Goal: Find specific page/section: Find specific page/section

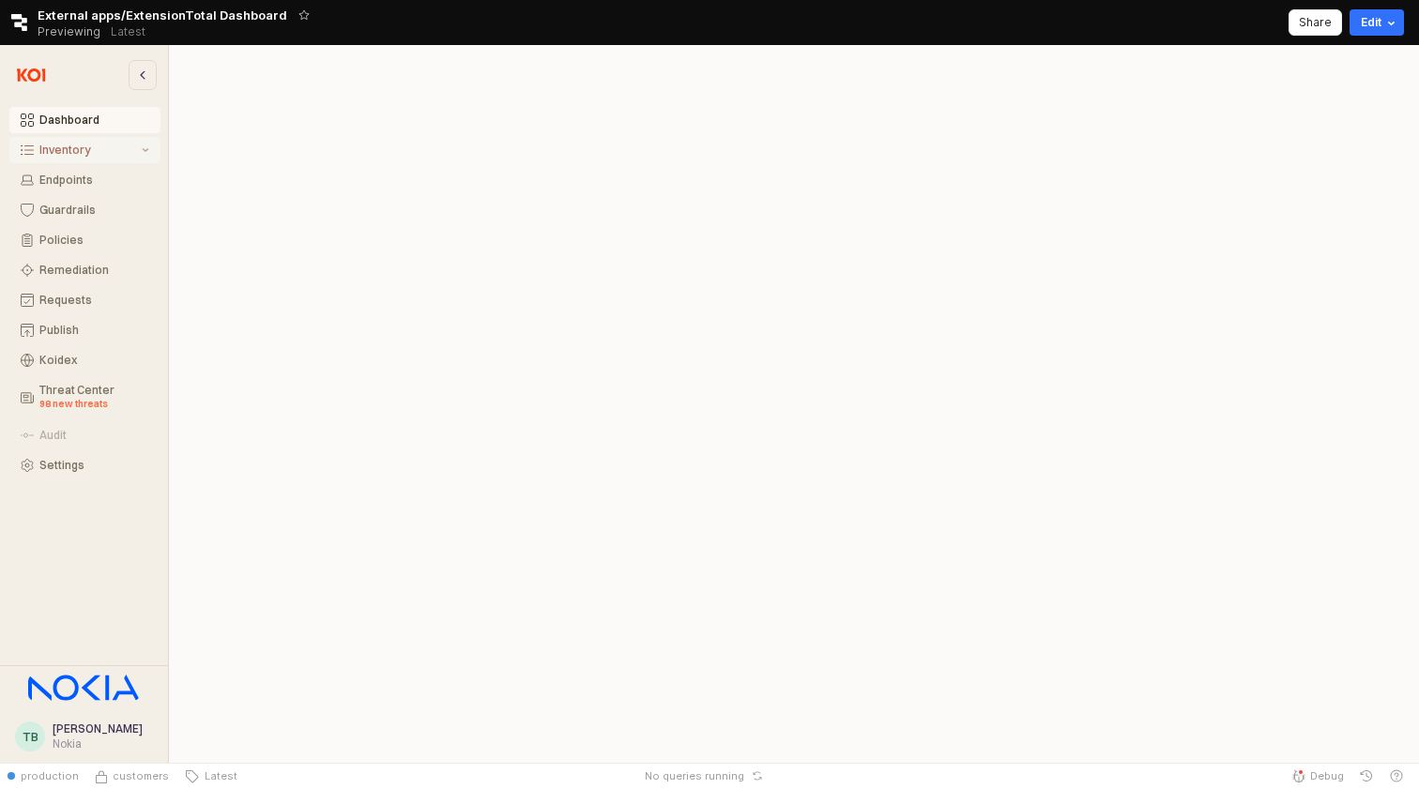
click at [118, 160] on button "Inventory" at bounding box center [84, 150] width 151 height 26
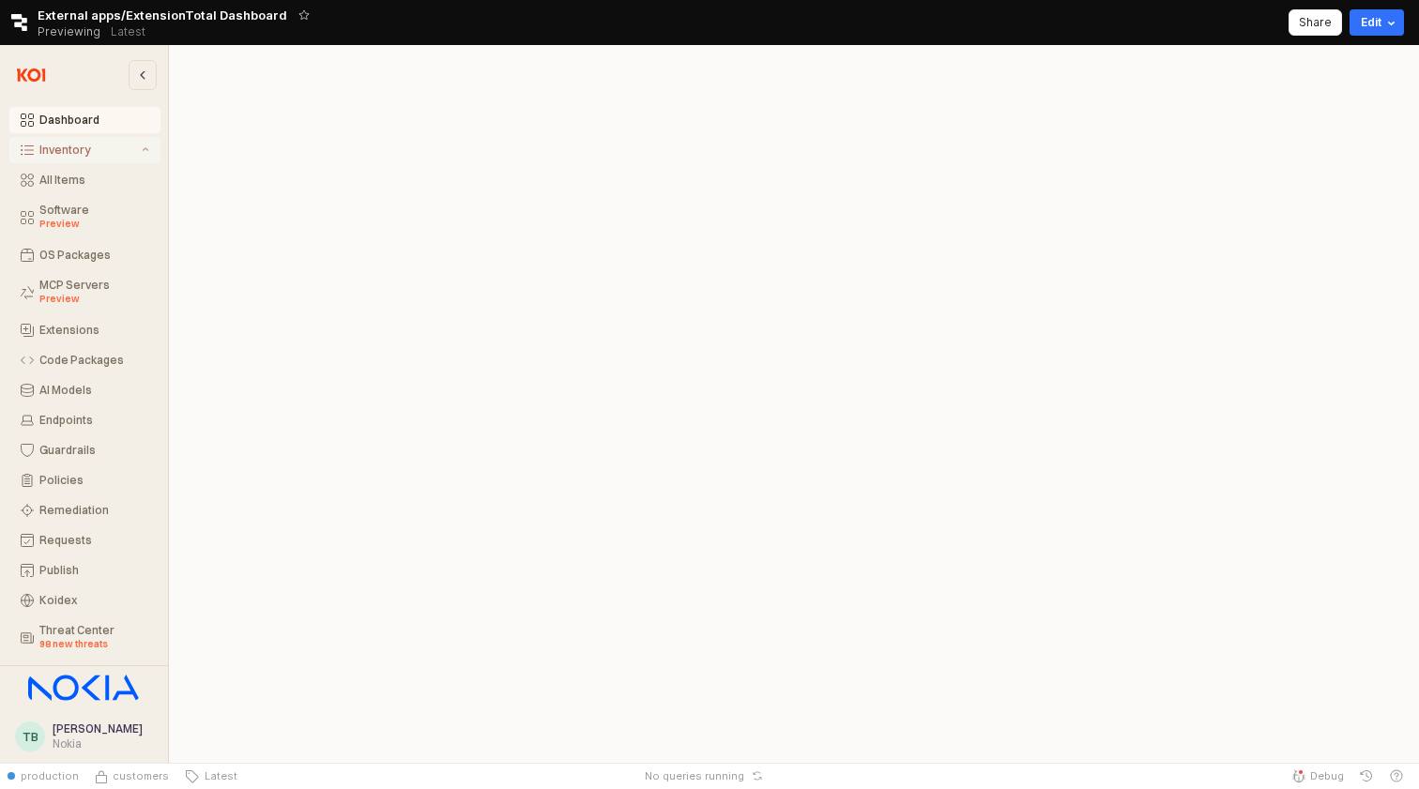
click at [76, 154] on div "Inventory" at bounding box center [88, 150] width 99 height 13
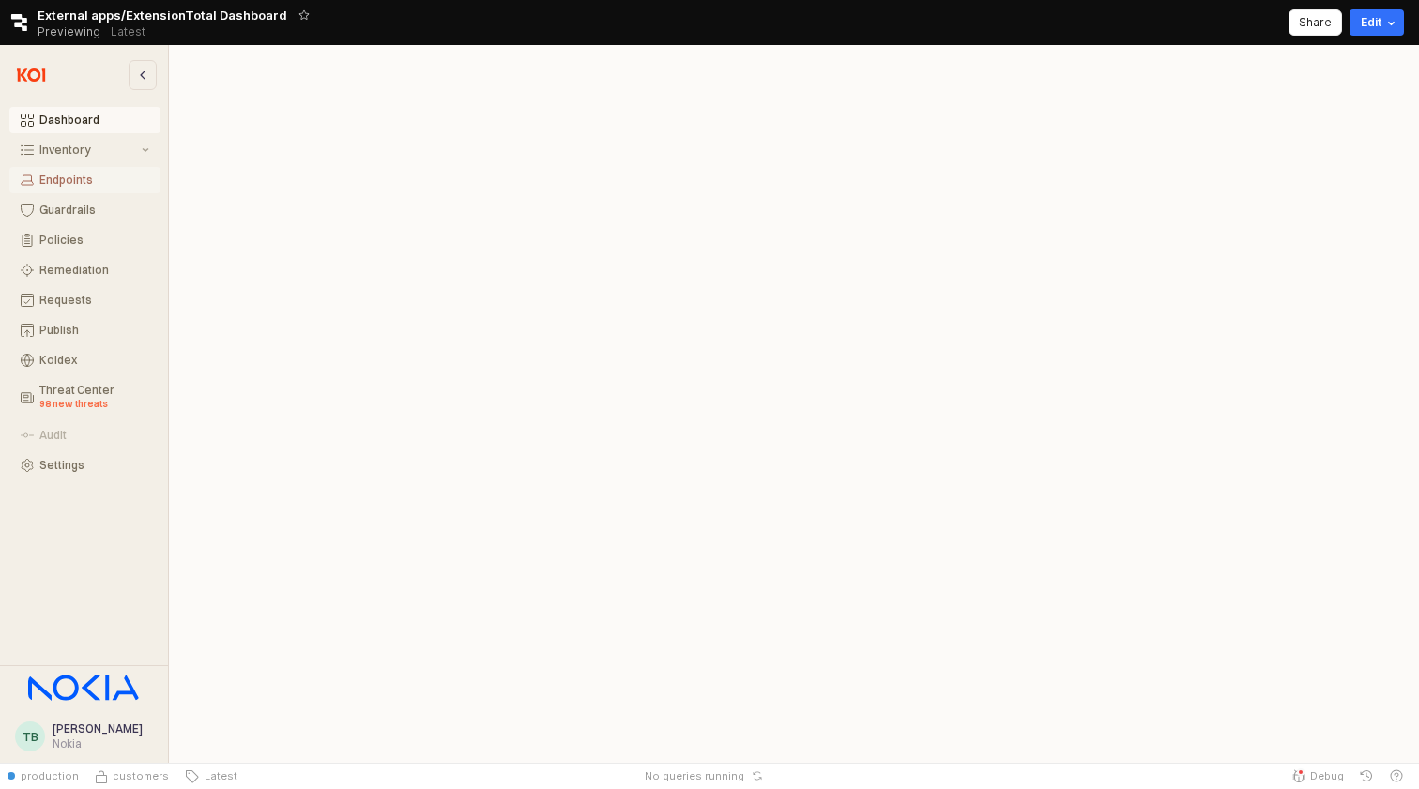
click at [67, 174] on div "Endpoints" at bounding box center [94, 180] width 110 height 13
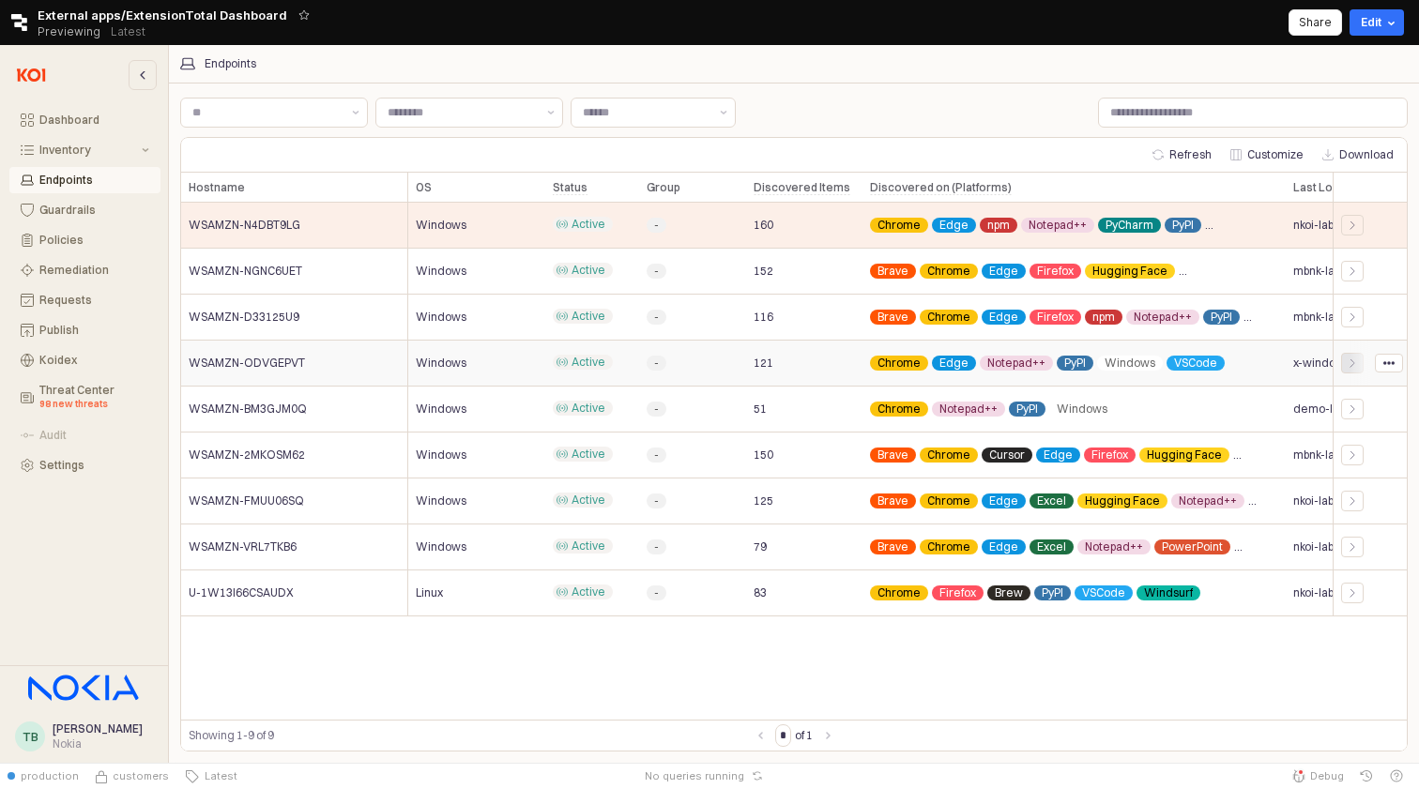
click at [1341, 359] on div "App Frame" at bounding box center [1352, 363] width 23 height 21
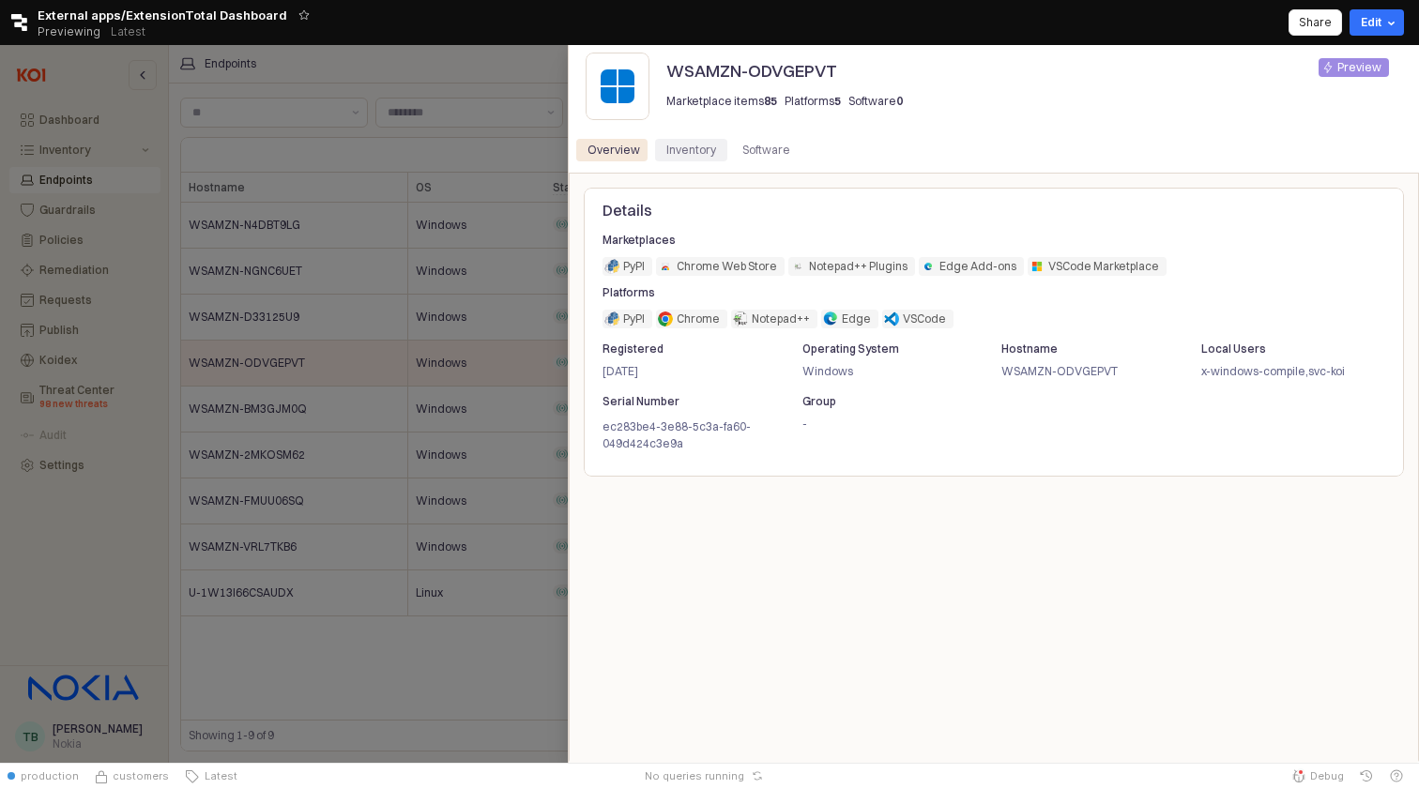
click at [687, 145] on div "Inventory" at bounding box center [691, 150] width 50 height 23
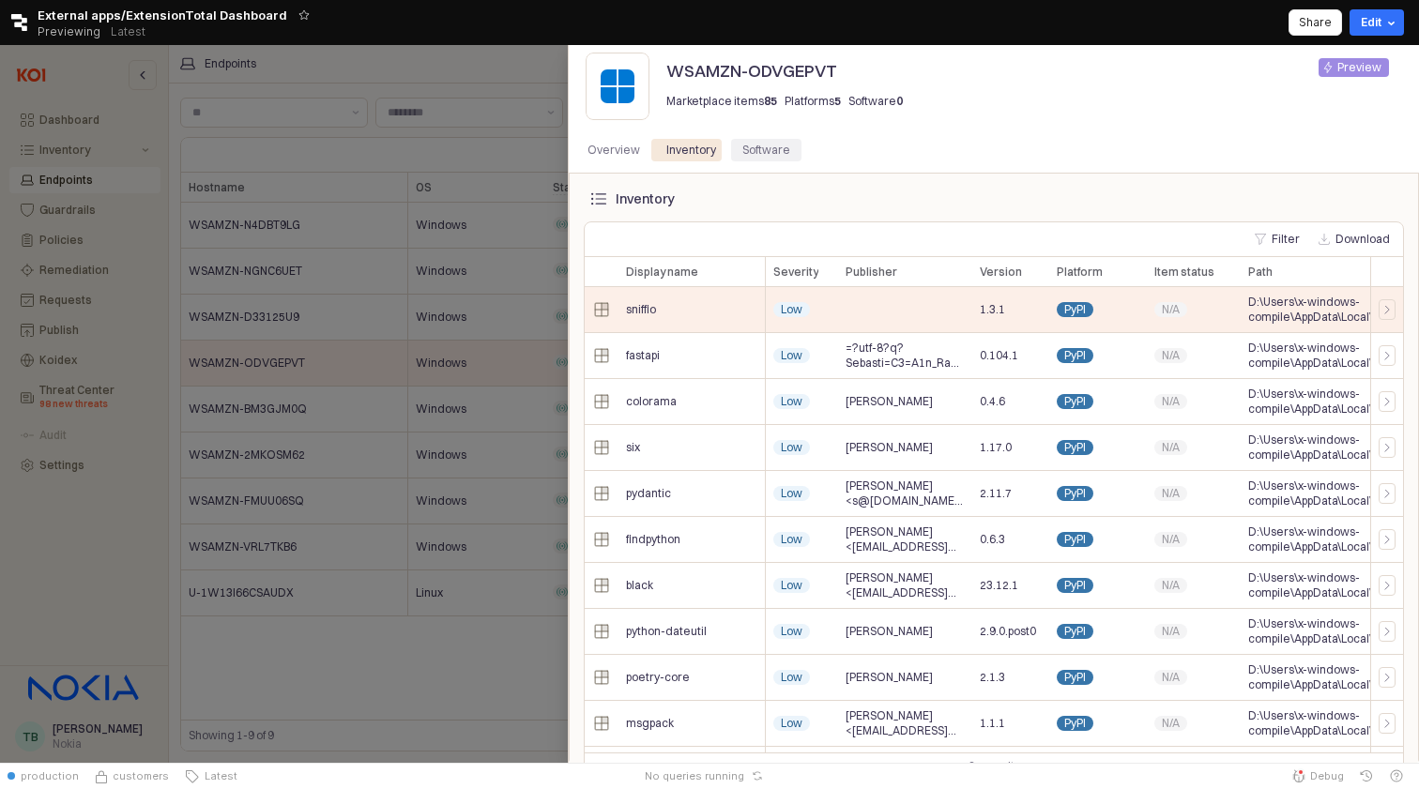
click at [753, 147] on div "Software" at bounding box center [766, 150] width 48 height 23
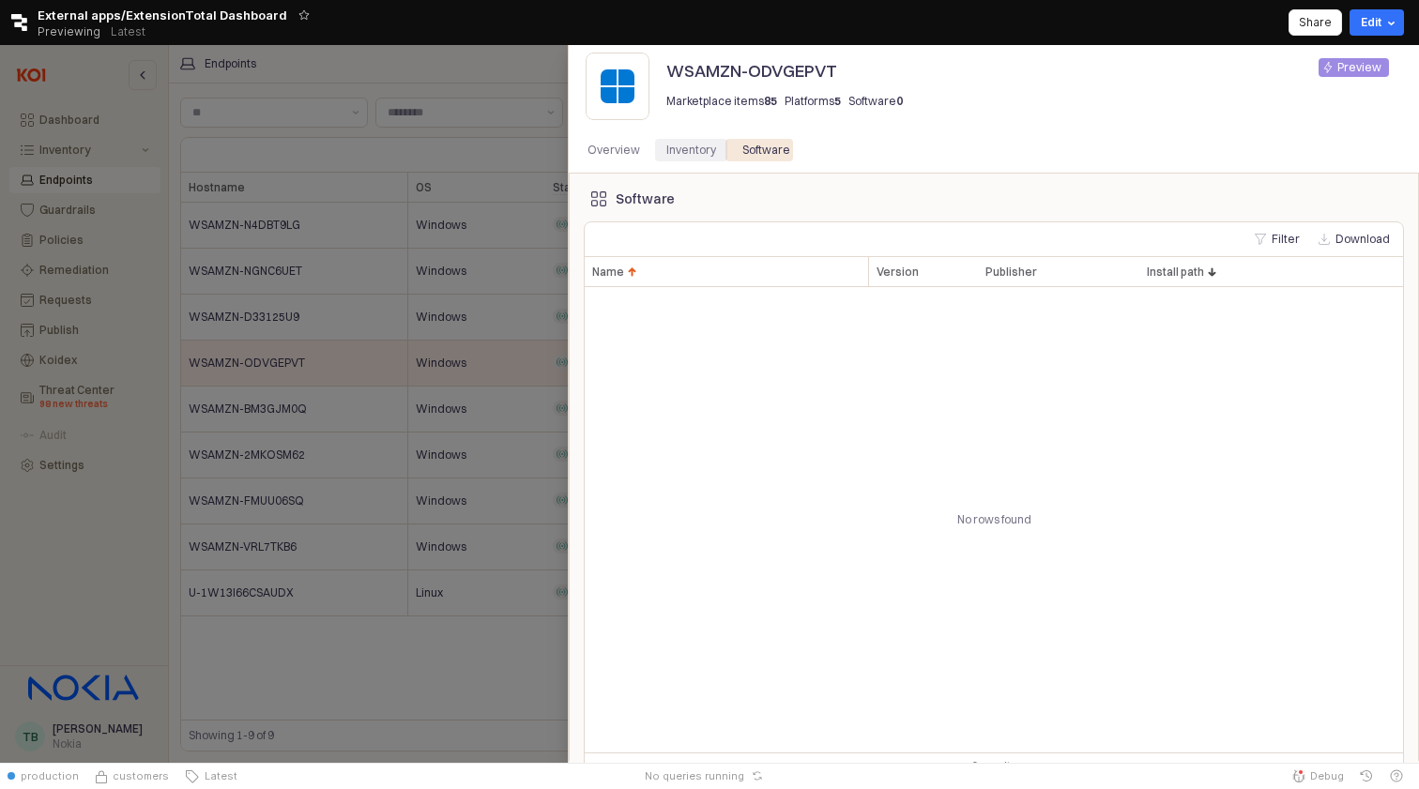
click at [710, 150] on div "Inventory" at bounding box center [691, 150] width 72 height 23
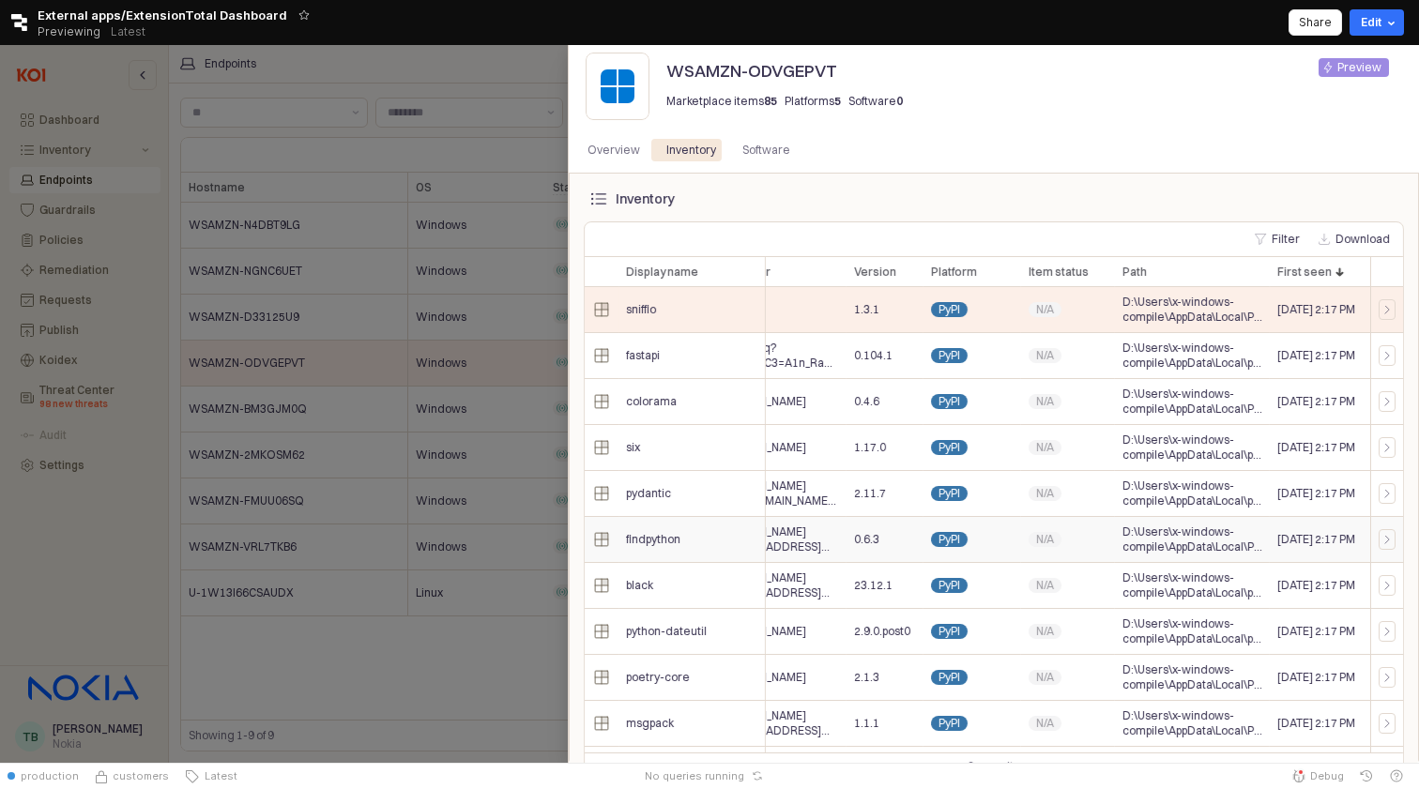
scroll to position [0, 161]
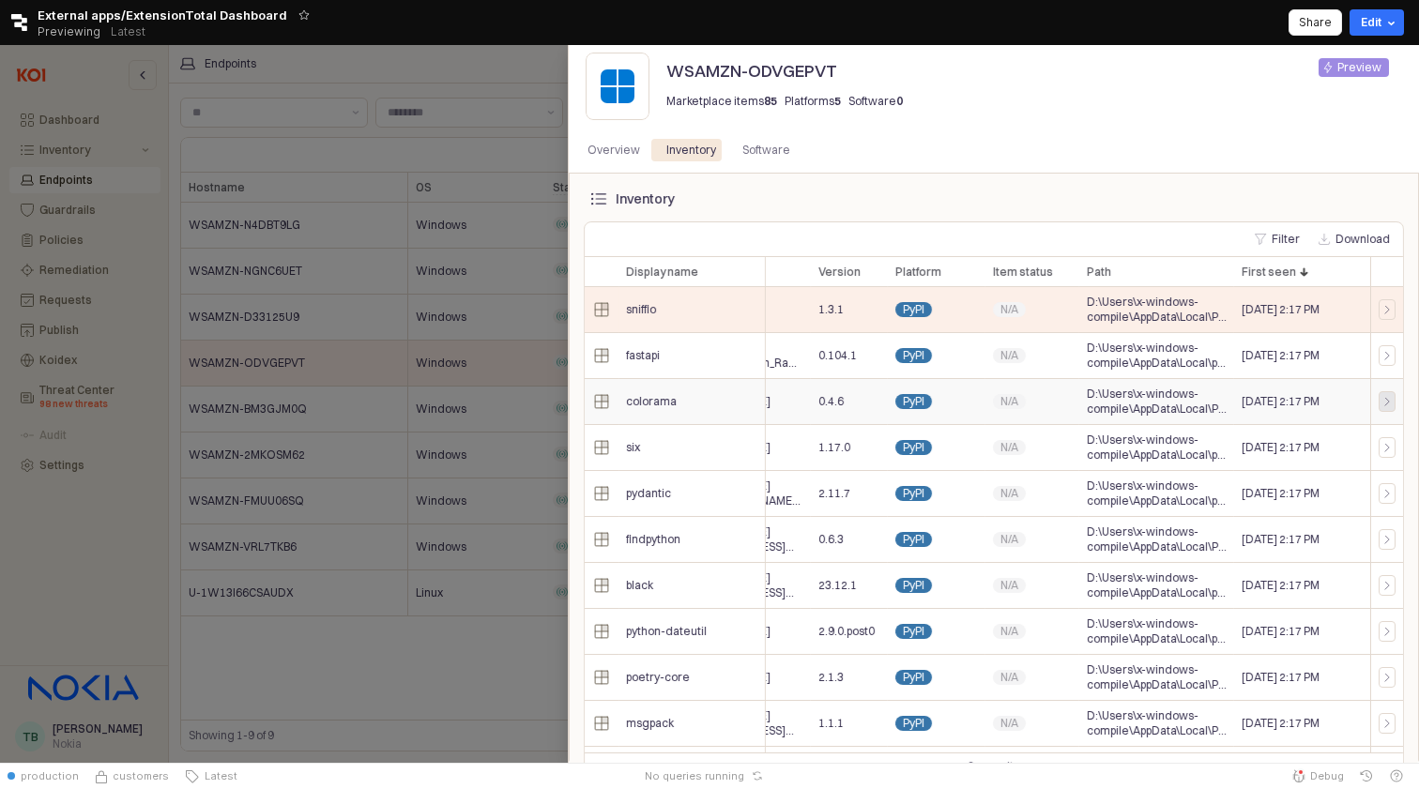
click at [1379, 400] on div at bounding box center [1387, 401] width 19 height 11
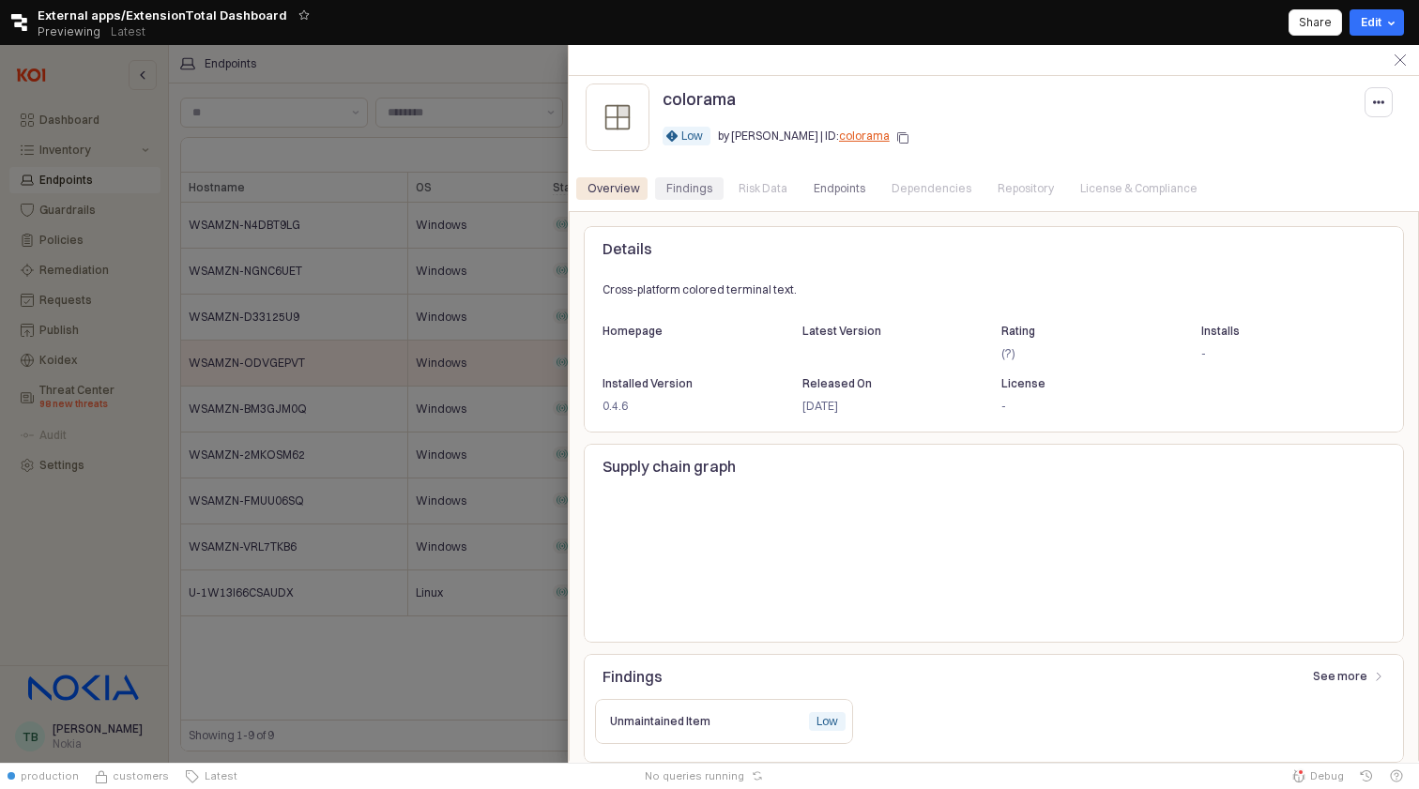
scroll to position [0, 0]
click at [701, 197] on div "Findings" at bounding box center [689, 188] width 46 height 23
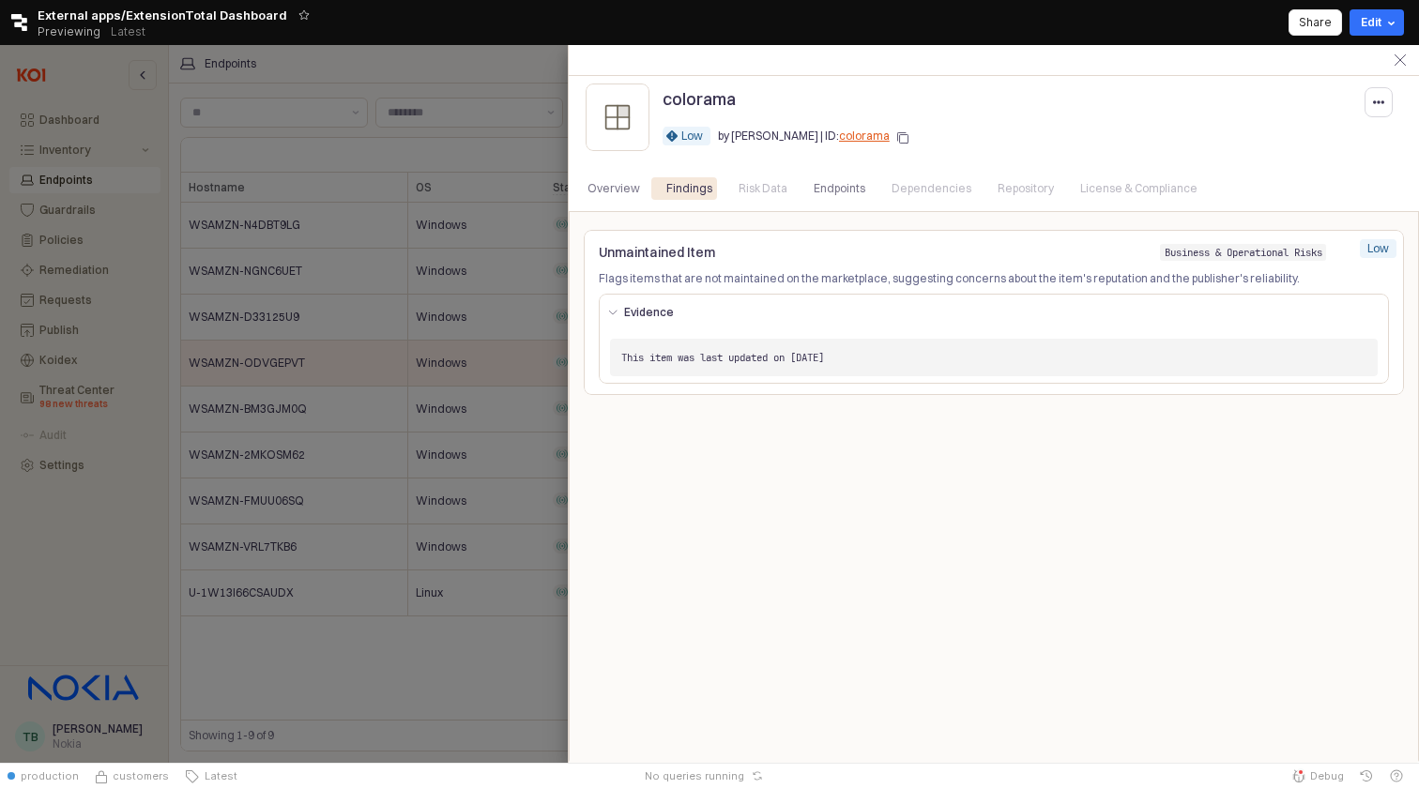
scroll to position [46, 0]
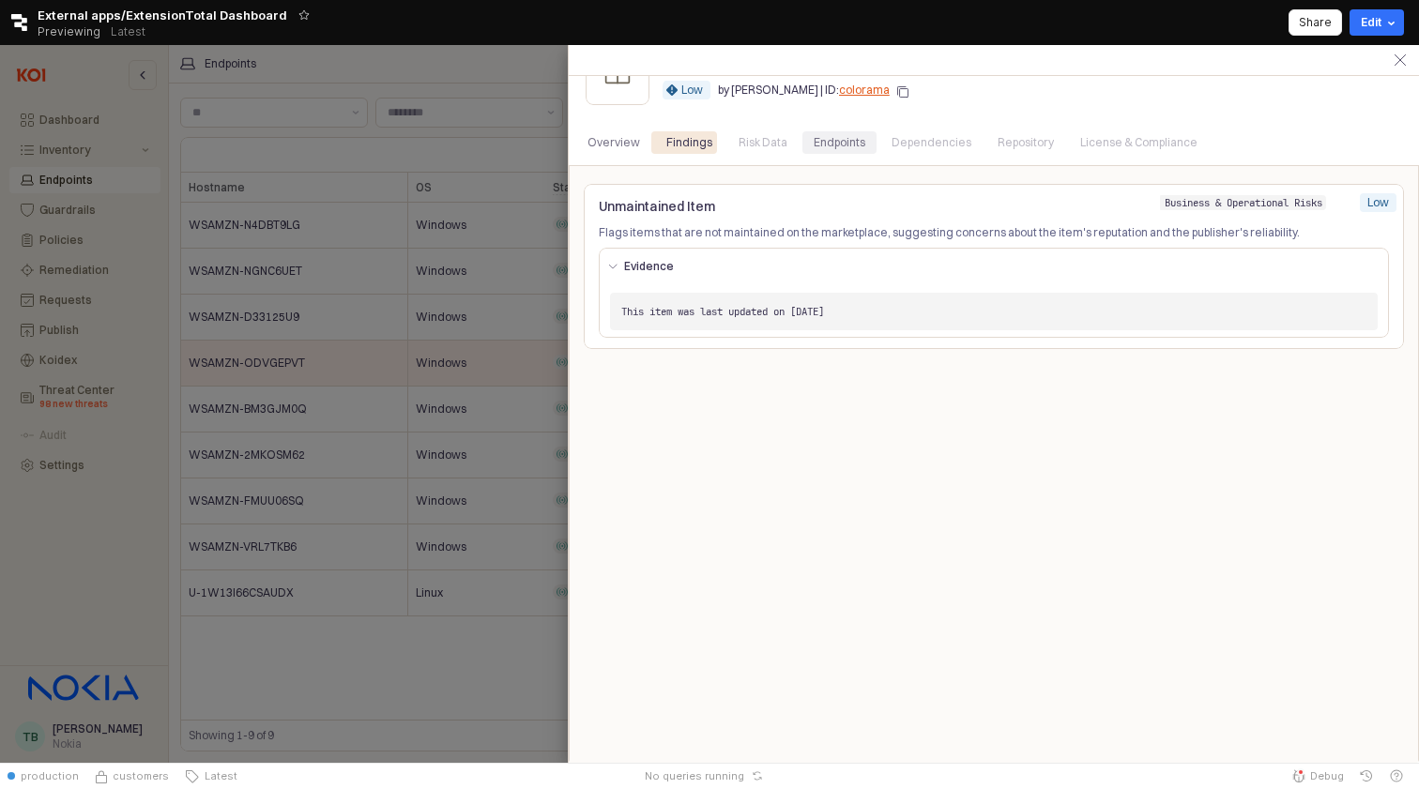
click at [855, 132] on div "Endpoints" at bounding box center [840, 142] width 52 height 23
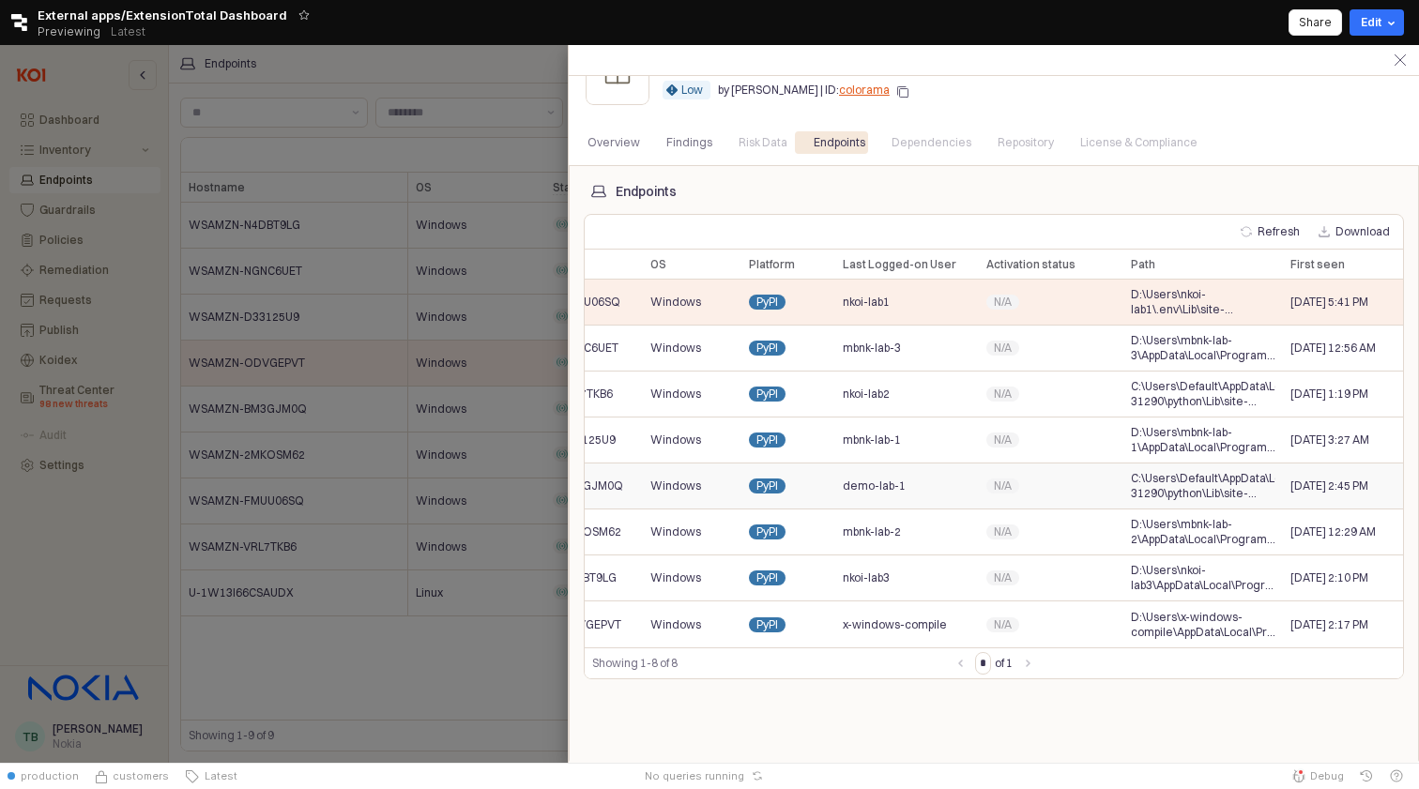
scroll to position [0, 89]
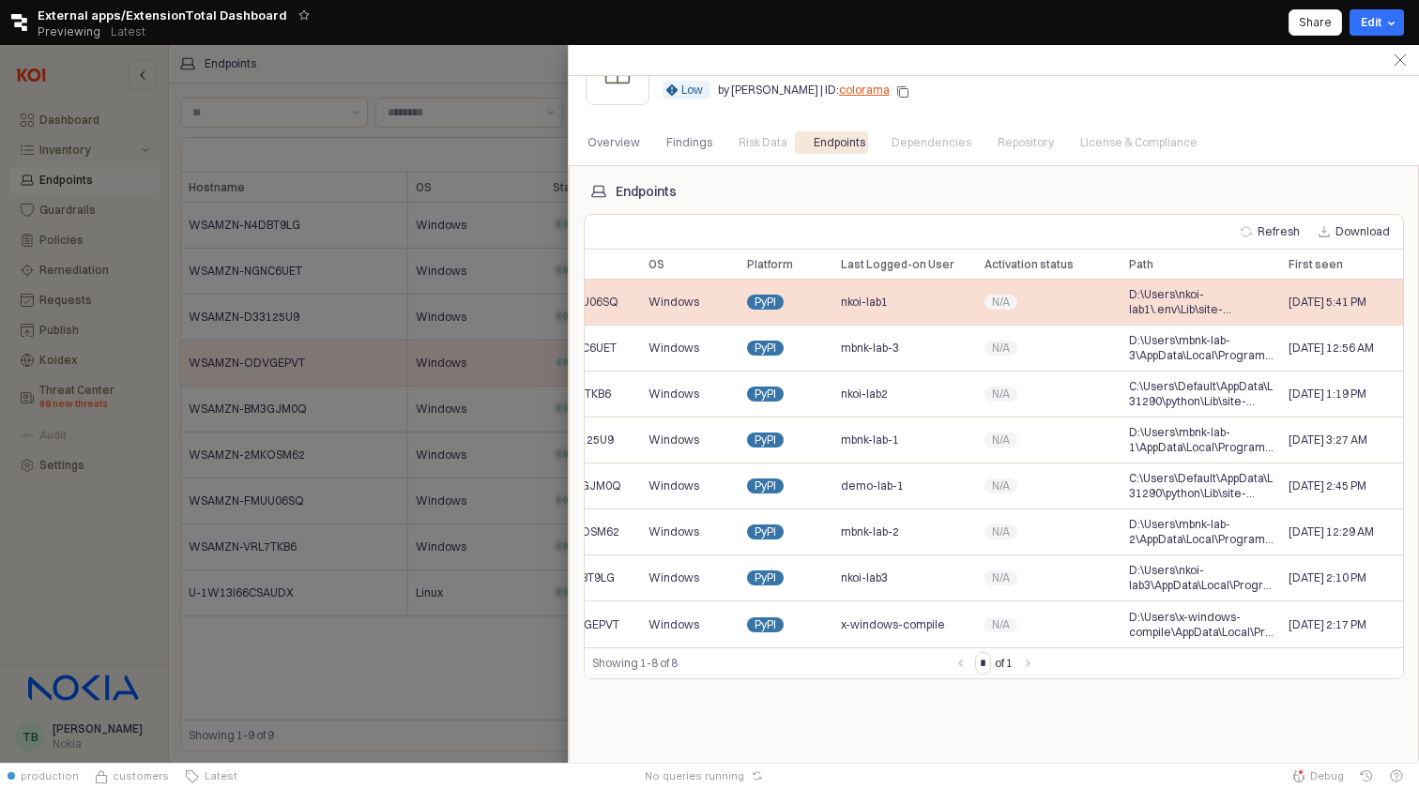
click at [1176, 296] on span "D:\Users\nkoi-lab1\.env\Lib\site-packages\colorama" at bounding box center [1201, 302] width 145 height 30
click at [1181, 296] on span "D:\Users\nkoi-lab1\.env\Lib\site-packages\colorama" at bounding box center [1201, 302] width 145 height 30
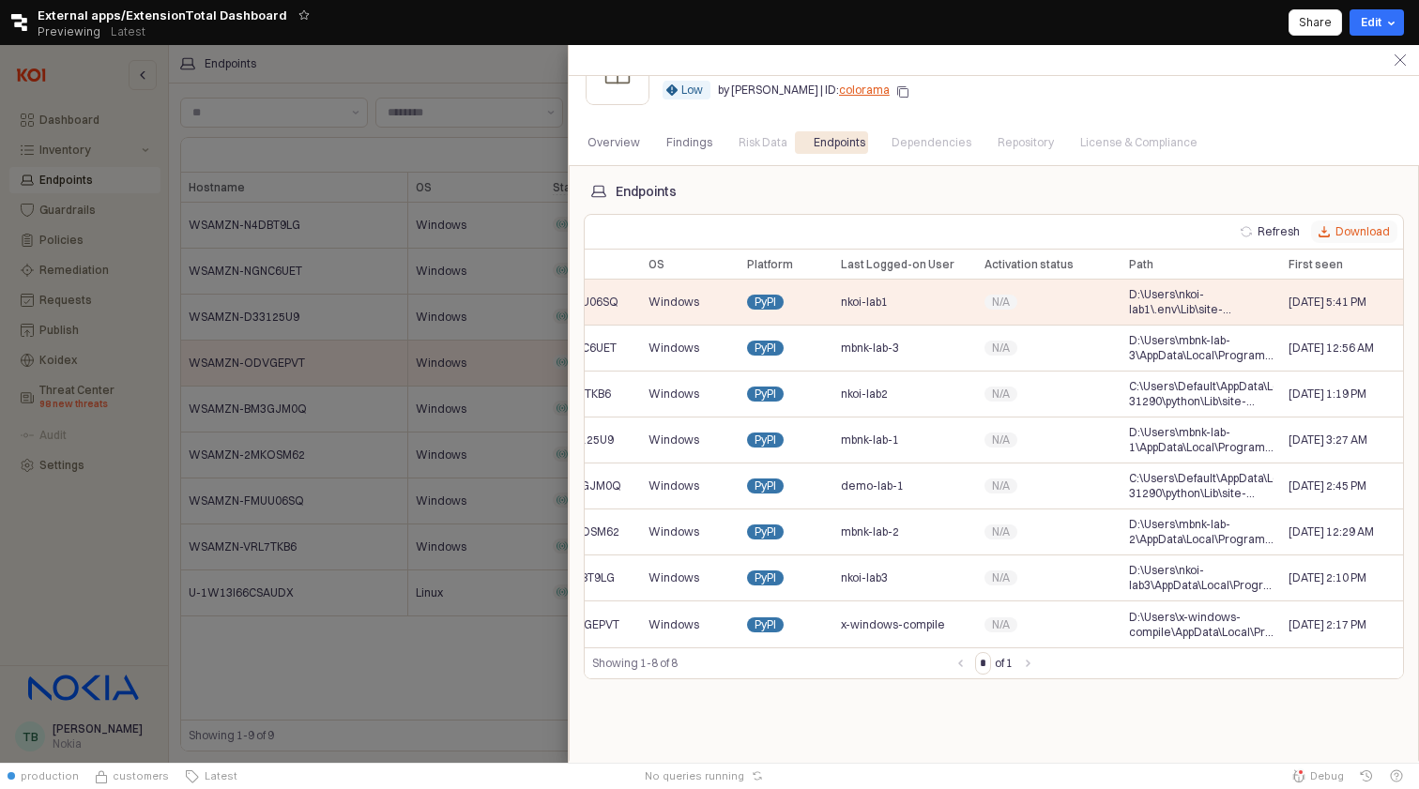
click at [1361, 236] on button "Download" at bounding box center [1354, 232] width 86 height 23
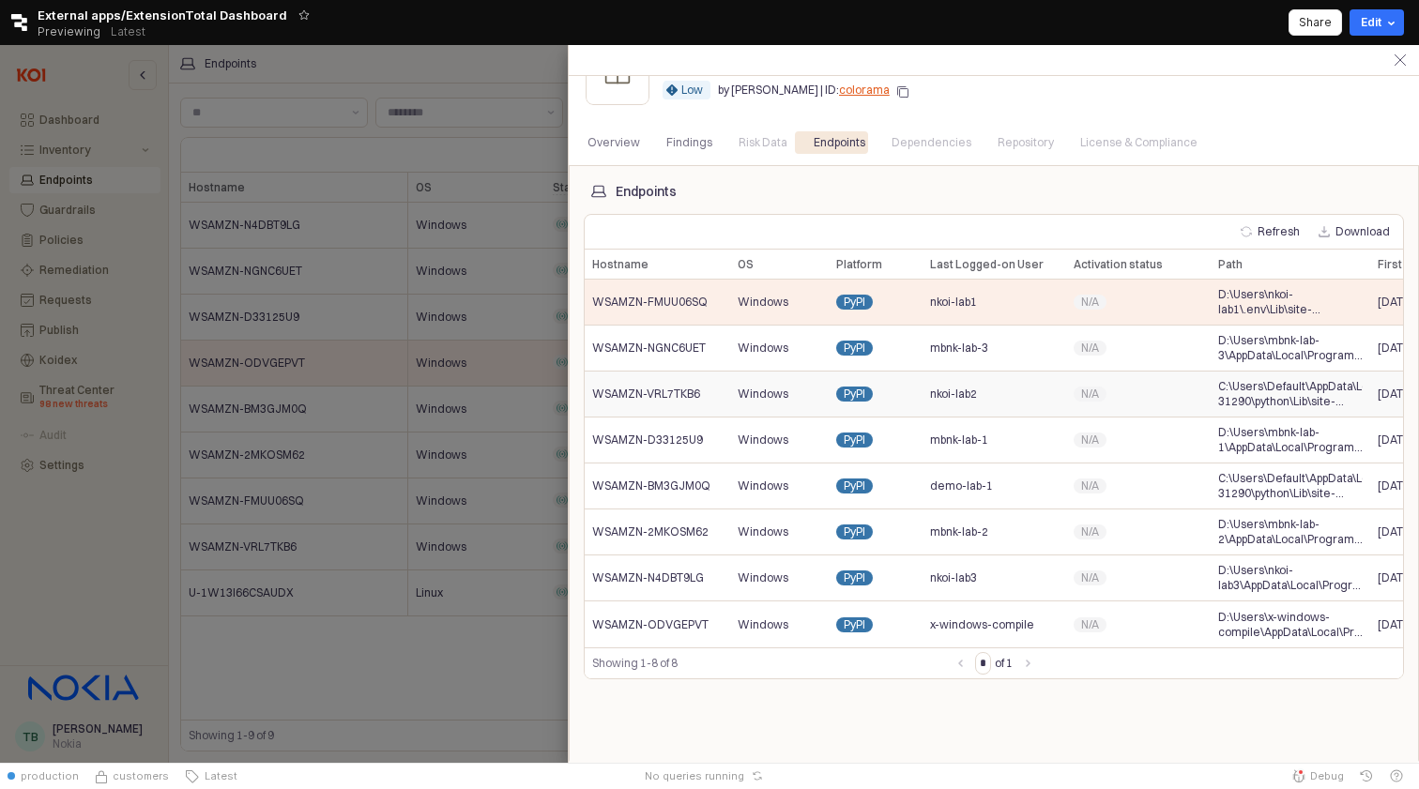
scroll to position [0, 0]
click at [959, 524] on div "mbnk-lab-2" at bounding box center [994, 533] width 144 height 46
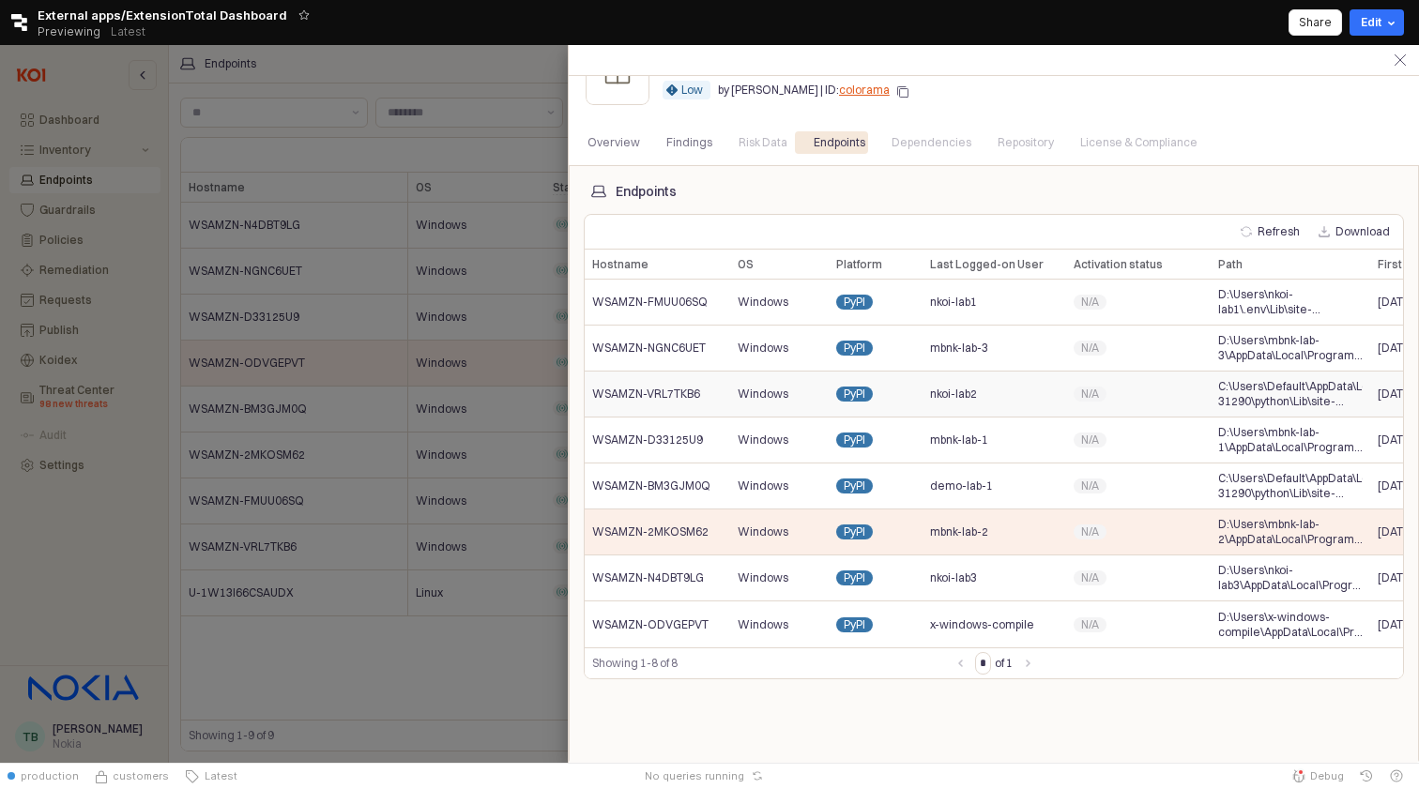
click at [470, 324] on div at bounding box center [709, 404] width 1419 height 718
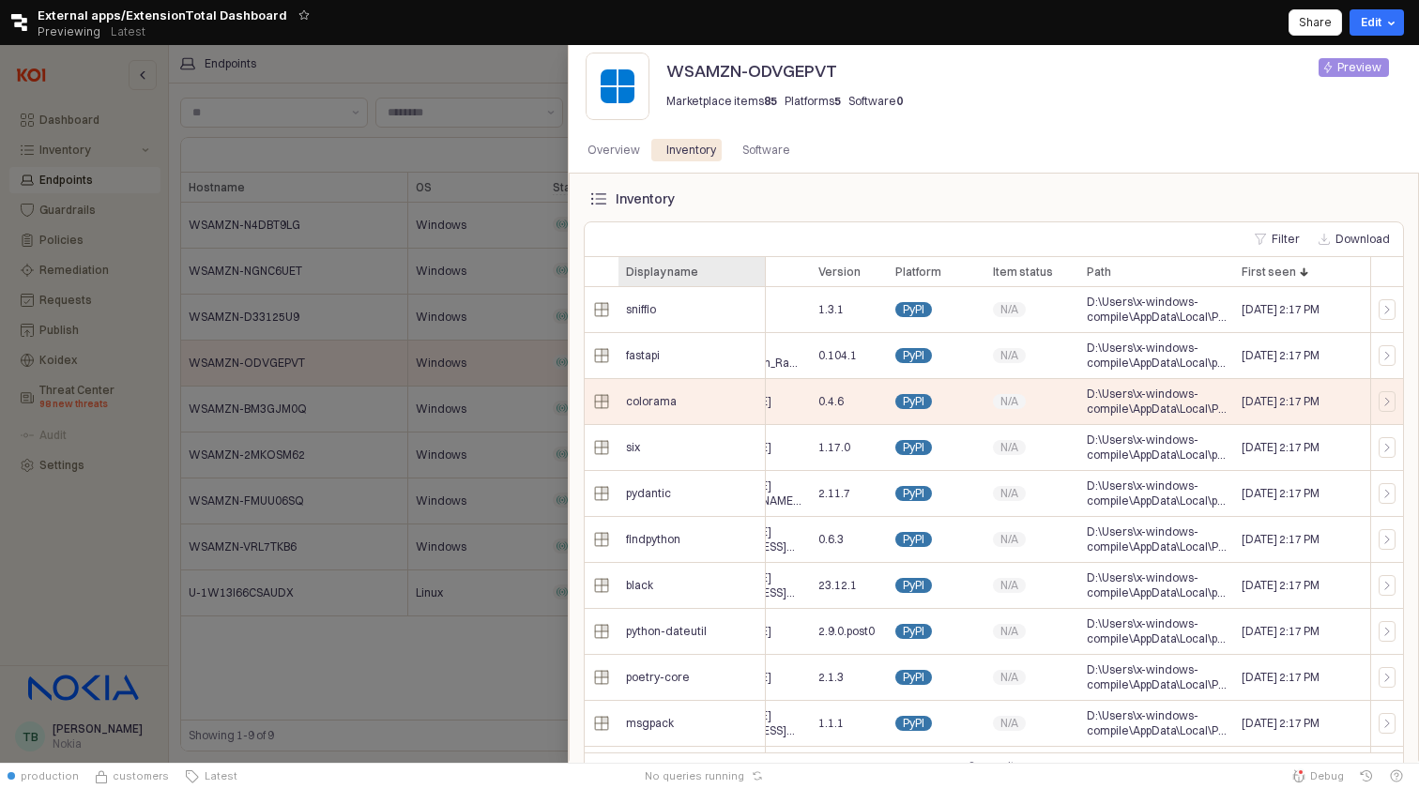
click at [715, 273] on div "Display name Display name" at bounding box center [691, 272] width 147 height 30
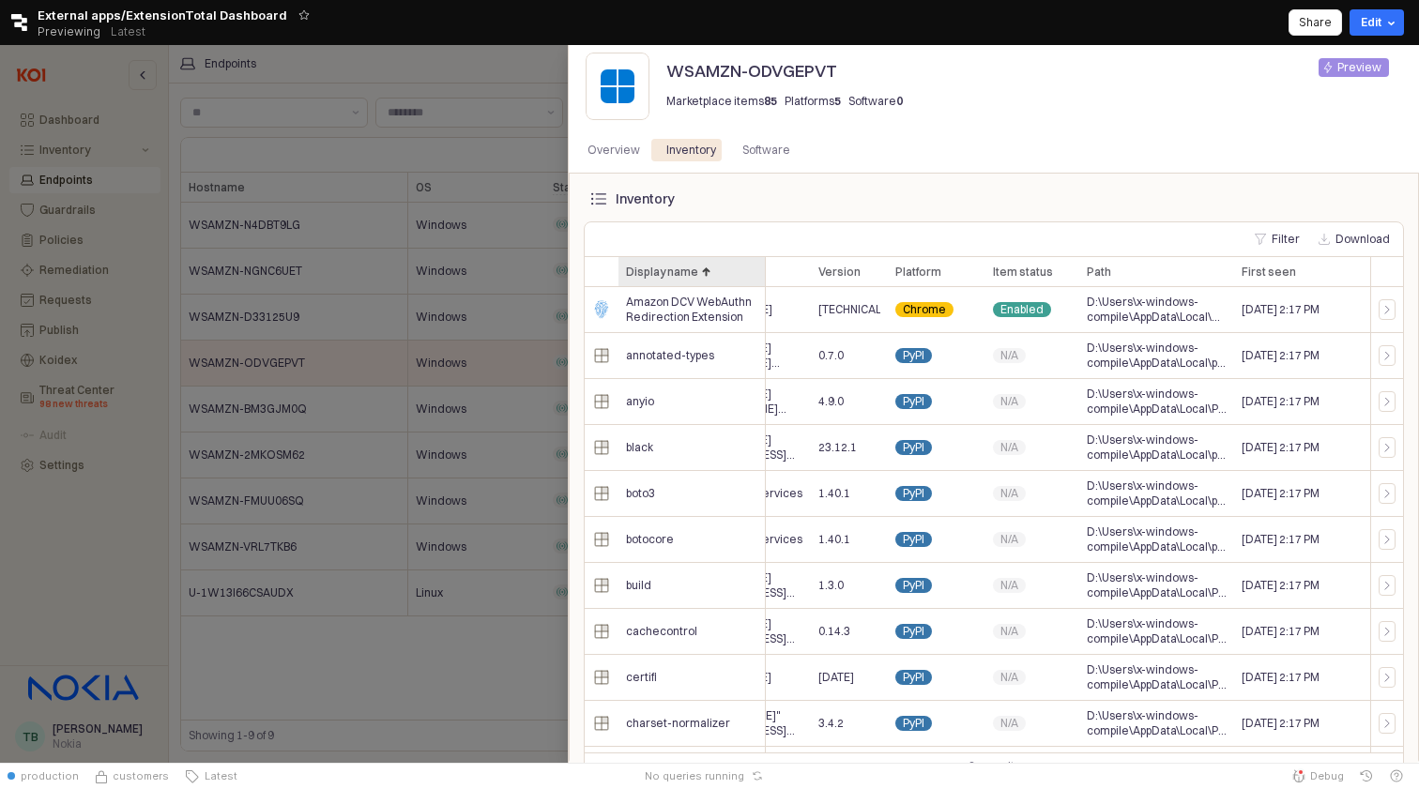
click at [732, 277] on div "Display name Display name" at bounding box center [691, 272] width 147 height 30
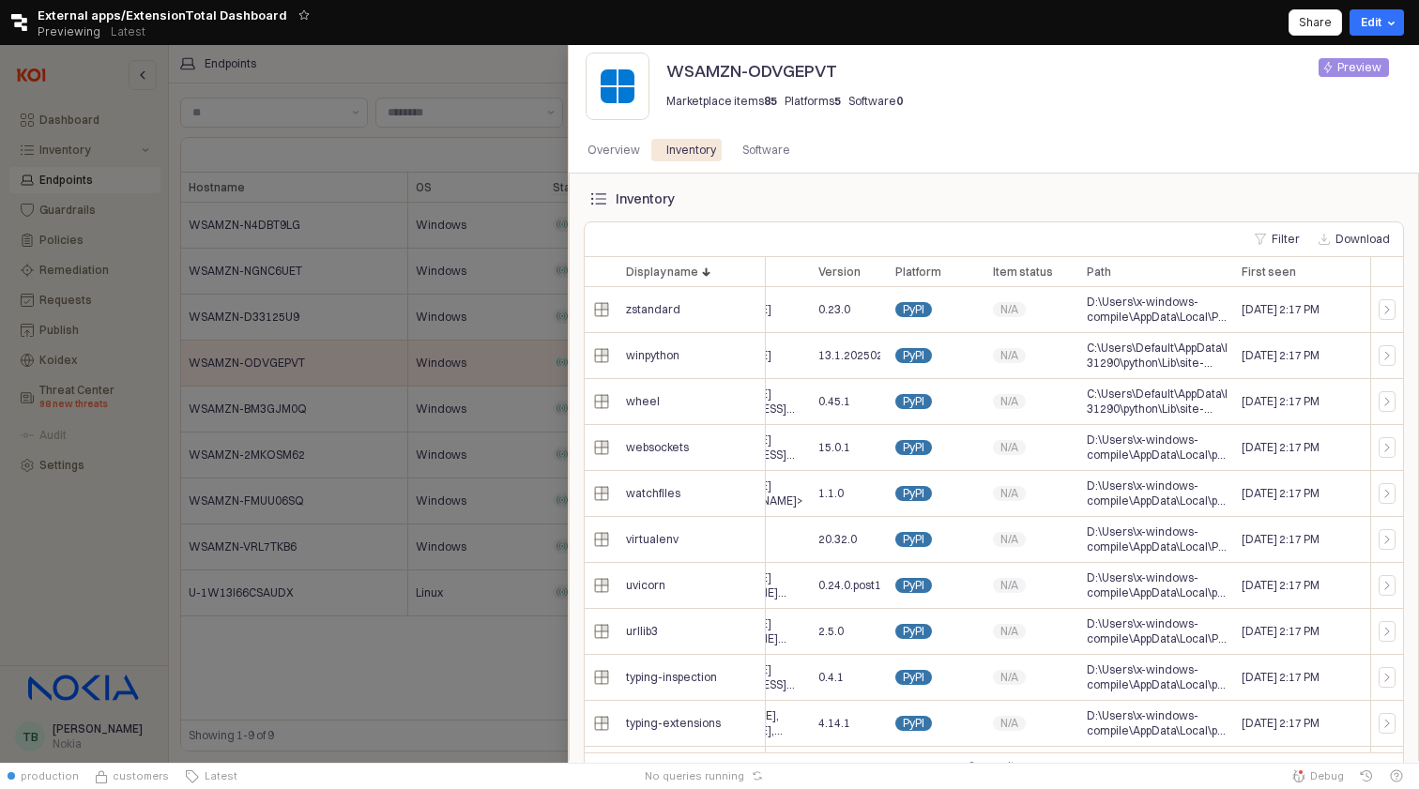
click at [474, 567] on div at bounding box center [709, 404] width 1419 height 718
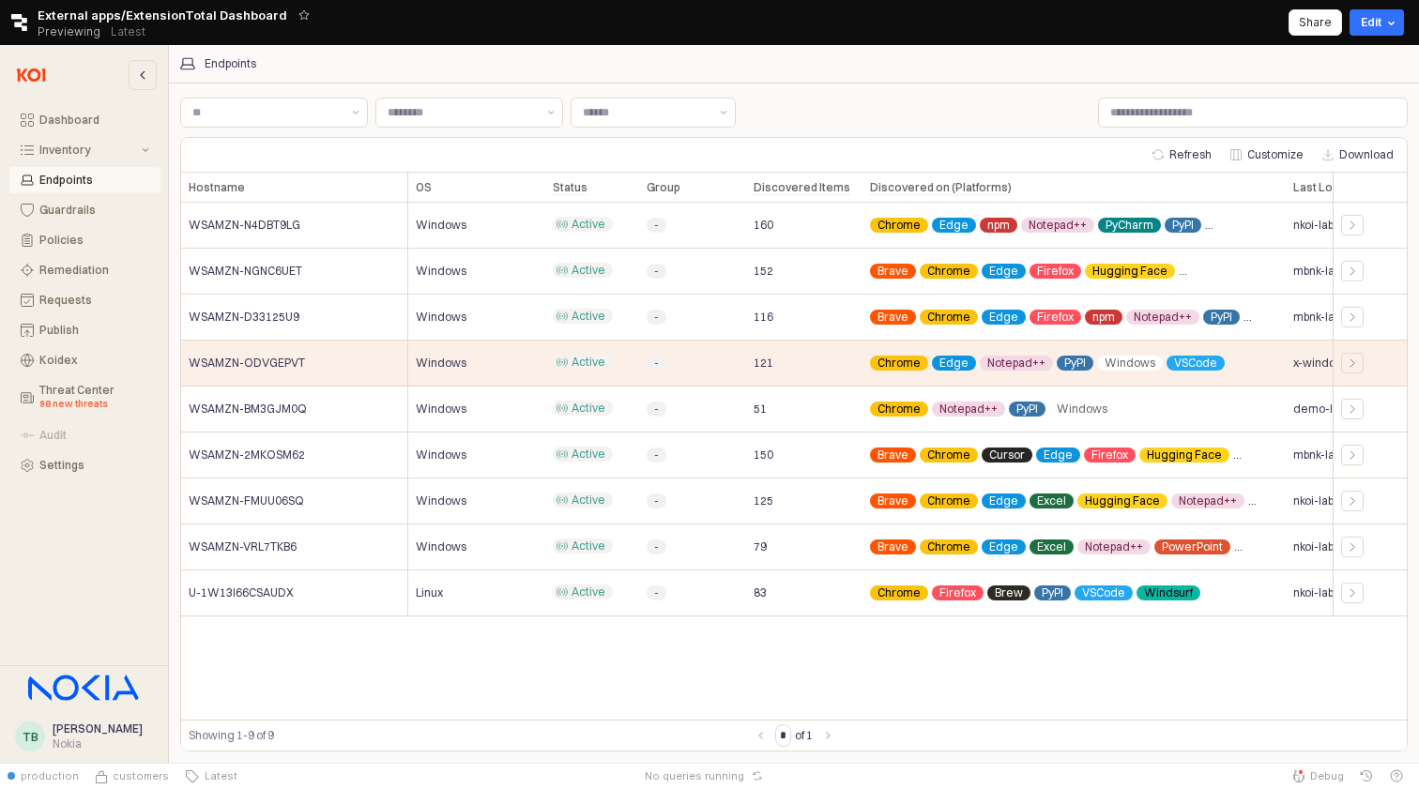
click at [666, 664] on div "Hostname Hostname OS OS Status Status Group Group Discovered Items Discovered I…" at bounding box center [794, 446] width 1226 height 547
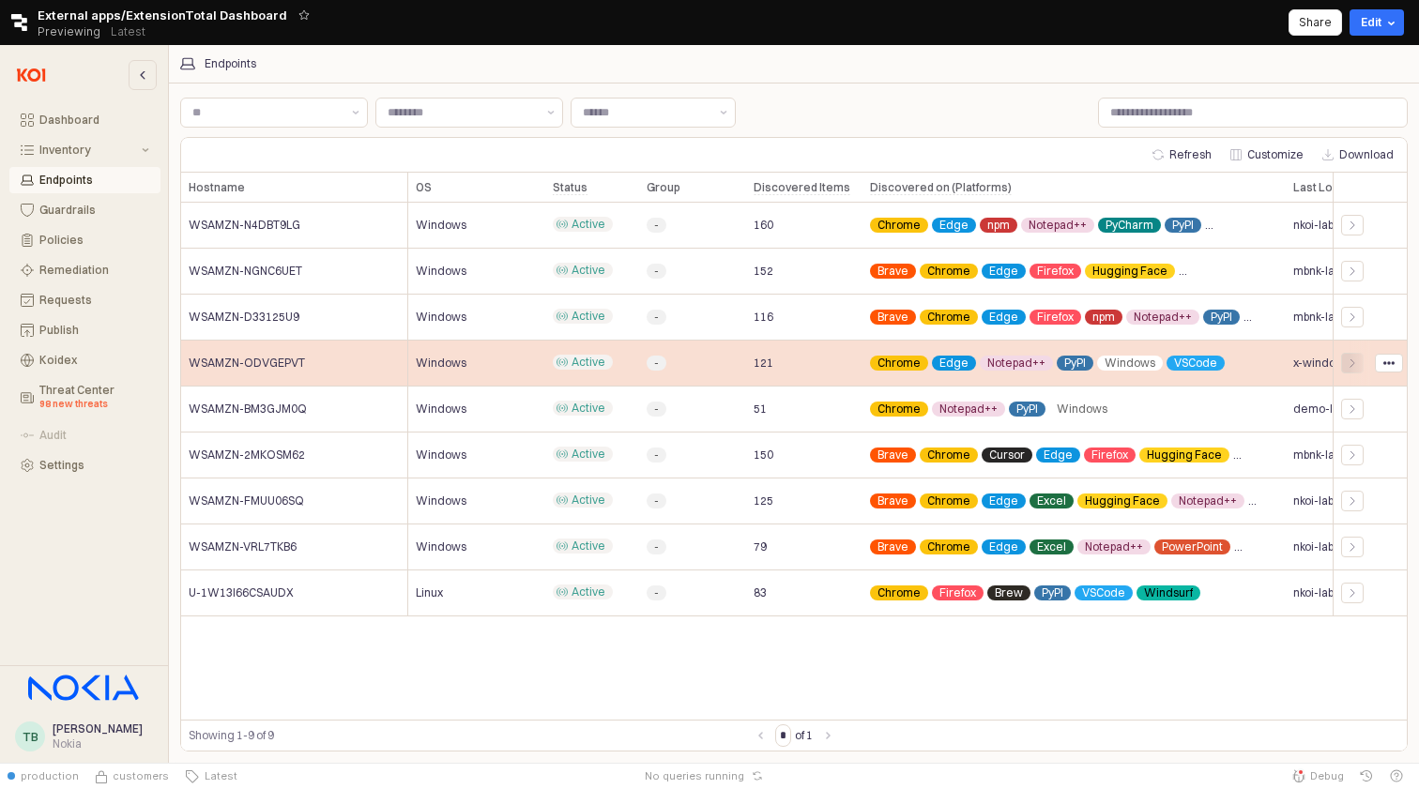
click at [1351, 361] on icon "App Frame" at bounding box center [1352, 363] width 11 height 11
